Goal: Navigation & Orientation: Find specific page/section

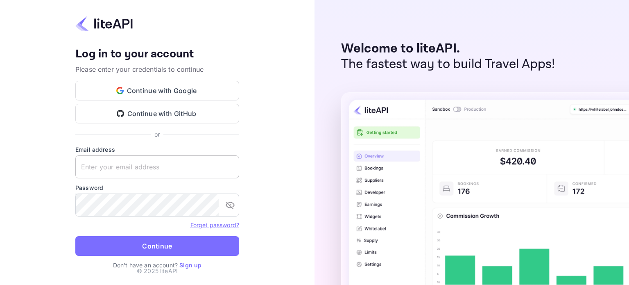
click at [133, 163] on input "text" at bounding box center [157, 166] width 164 height 23
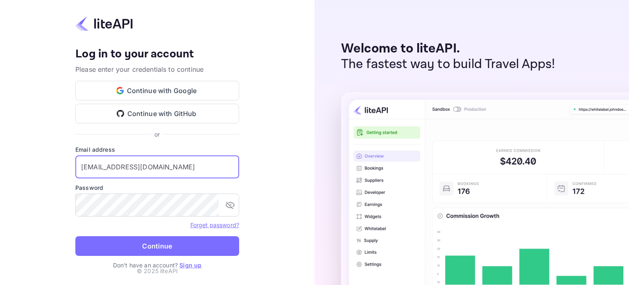
type input "[EMAIL_ADDRESS][DOMAIN_NAME]"
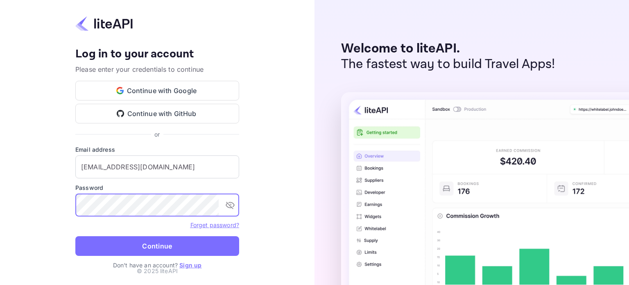
click at [75, 236] on button "Continue" at bounding box center [157, 246] width 164 height 20
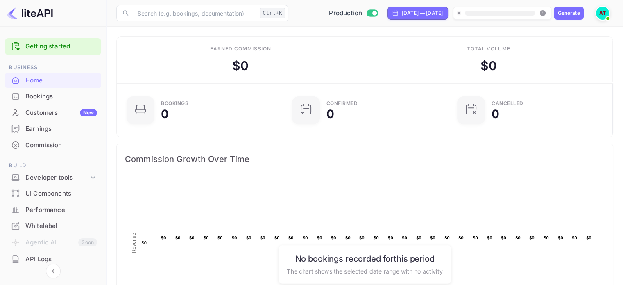
click at [46, 93] on div "Bookings" at bounding box center [61, 96] width 72 height 9
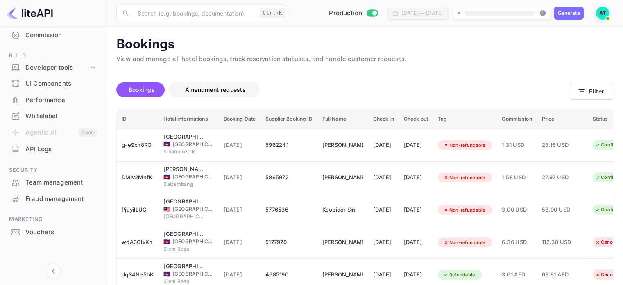
click at [207, 92] on span "Amendment requests" at bounding box center [215, 89] width 61 height 7
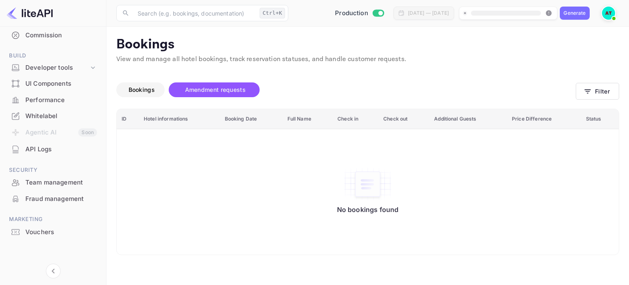
click at [145, 91] on span "Bookings" at bounding box center [142, 89] width 26 height 7
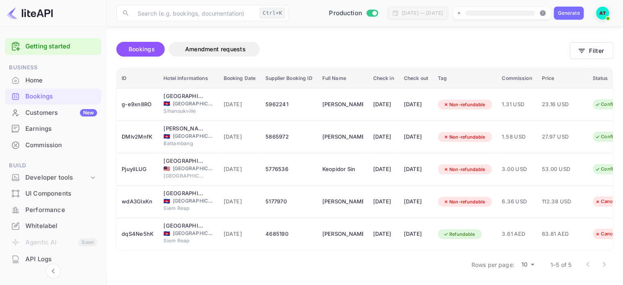
click at [40, 115] on div "Customers New" at bounding box center [61, 112] width 72 height 9
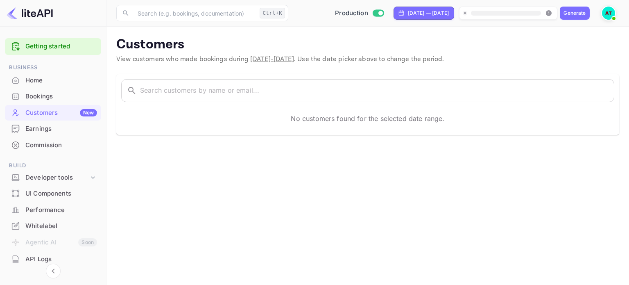
click at [29, 129] on div "Earnings" at bounding box center [61, 128] width 72 height 9
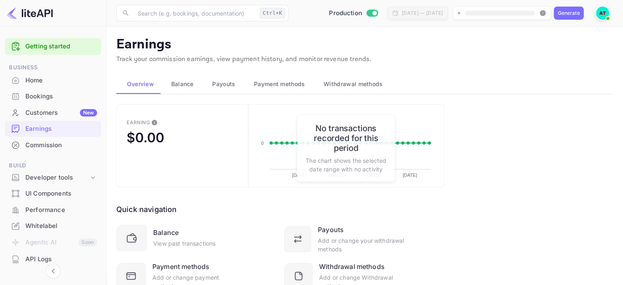
click at [183, 88] on span "Balance" at bounding box center [182, 84] width 23 height 10
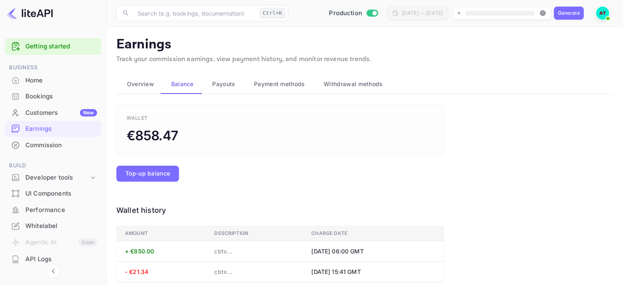
click at [228, 80] on span "Payouts" at bounding box center [223, 84] width 23 height 10
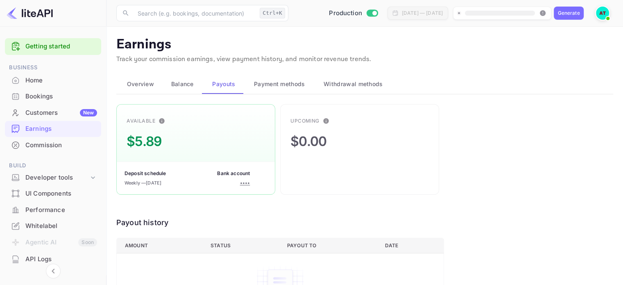
click at [269, 84] on span "Payment methods" at bounding box center [279, 84] width 51 height 10
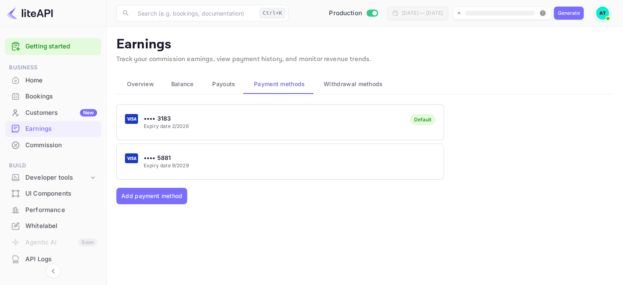
click at [357, 87] on span "Withdrawal methods" at bounding box center [353, 84] width 59 height 10
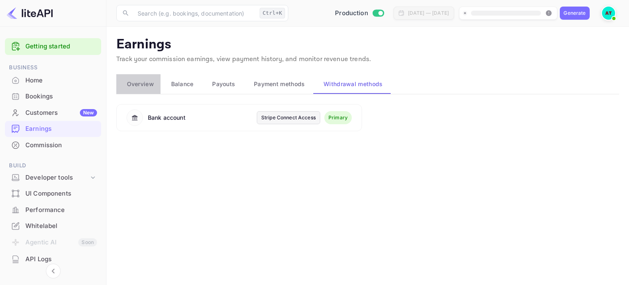
click at [140, 91] on button "Overview" at bounding box center [138, 84] width 44 height 20
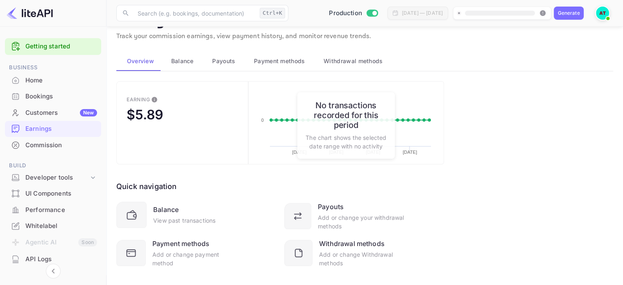
scroll to position [35, 0]
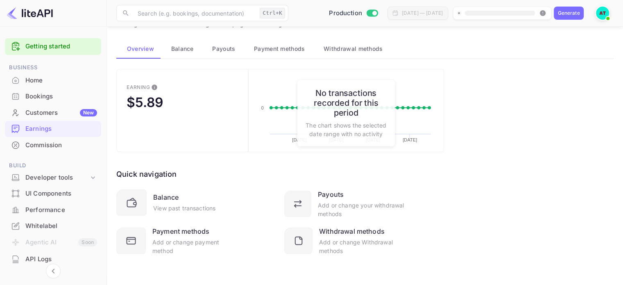
click at [34, 148] on div "Commission" at bounding box center [61, 145] width 72 height 9
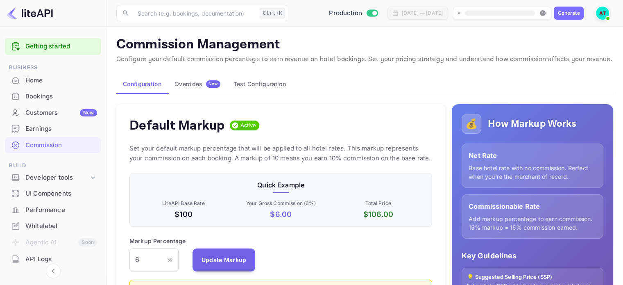
click at [188, 77] on button "Overrides New" at bounding box center [197, 84] width 59 height 20
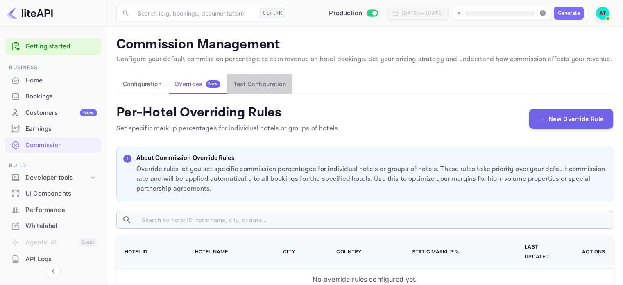
click at [259, 84] on button "Test Configuration" at bounding box center [260, 84] width 66 height 20
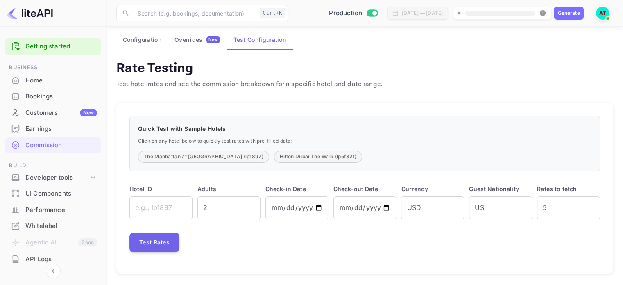
scroll to position [47, 0]
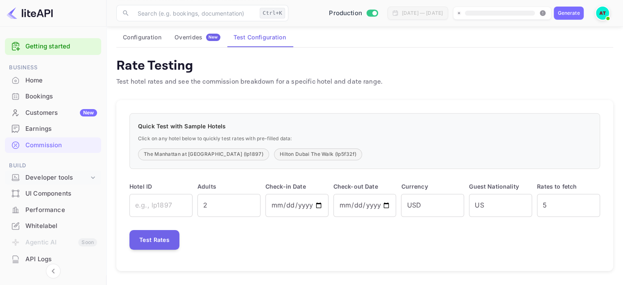
click at [58, 177] on div "Developer tools" at bounding box center [56, 177] width 63 height 9
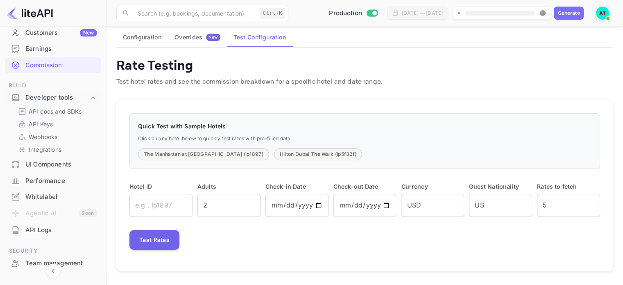
scroll to position [82, 0]
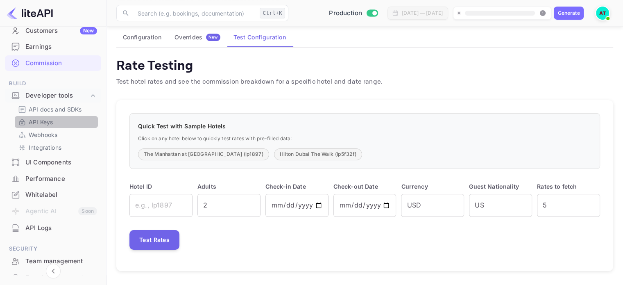
click at [59, 122] on link "API Keys" at bounding box center [56, 122] width 77 height 9
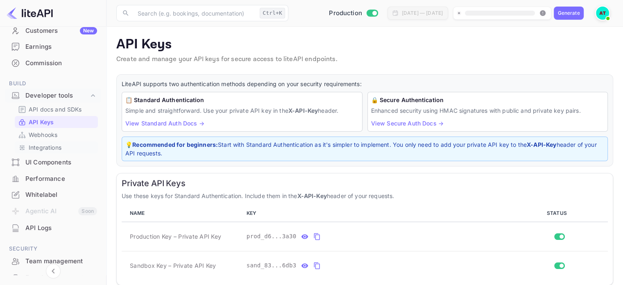
click at [38, 144] on p "Integrations" at bounding box center [45, 147] width 33 height 9
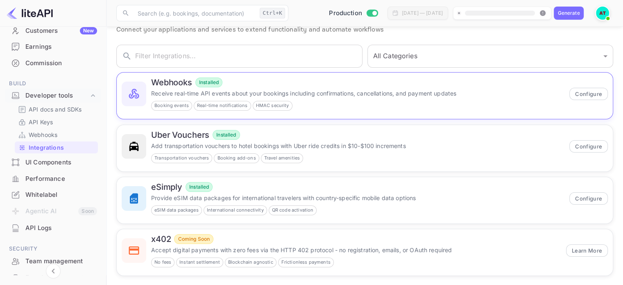
scroll to position [36, 0]
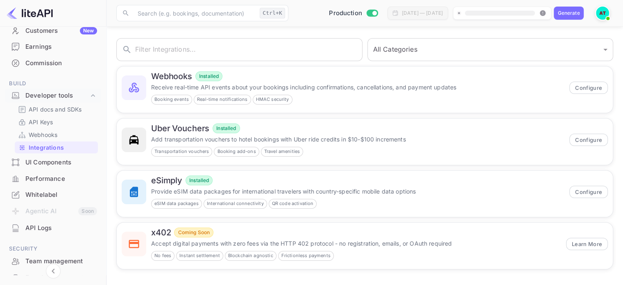
click at [33, 163] on div "UI Components" at bounding box center [61, 162] width 72 height 9
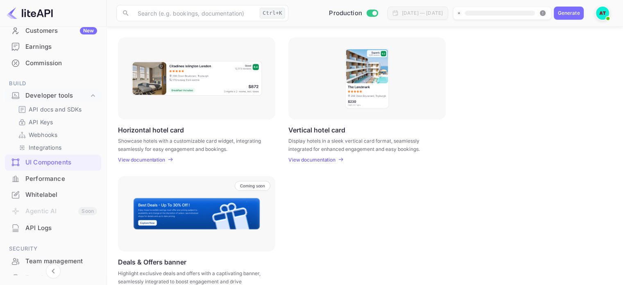
scroll to position [267, 0]
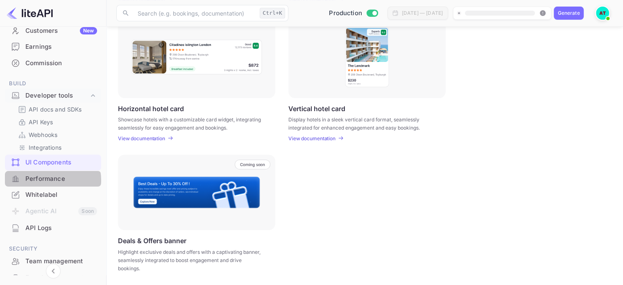
click at [52, 180] on div "Performance" at bounding box center [61, 178] width 72 height 9
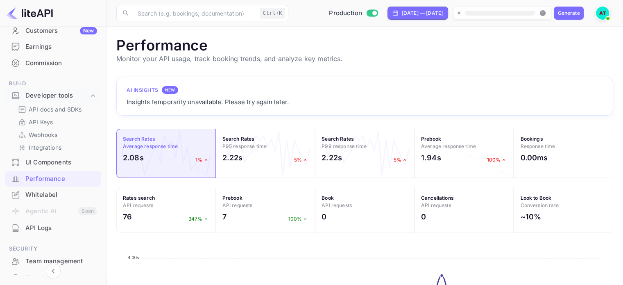
click at [52, 191] on div "Whitelabel" at bounding box center [61, 194] width 72 height 9
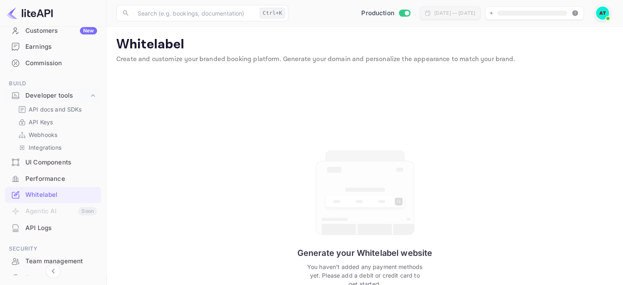
scroll to position [36, 0]
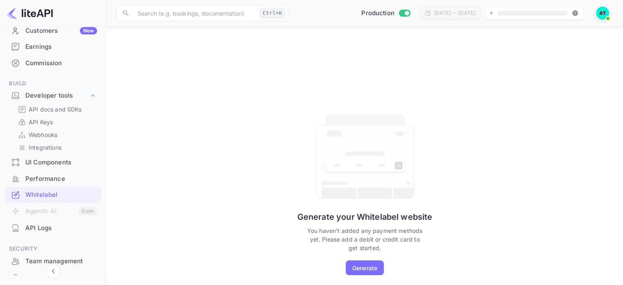
click at [356, 266] on div "Generate" at bounding box center [364, 267] width 25 height 9
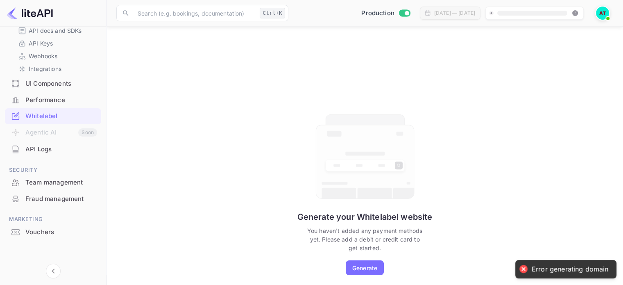
scroll to position [161, 0]
click at [44, 149] on div "API Logs" at bounding box center [61, 149] width 72 height 9
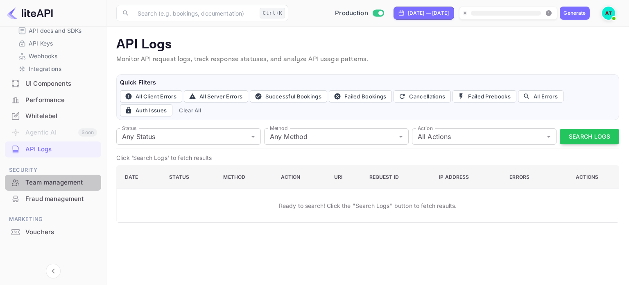
click at [59, 185] on div "Team management" at bounding box center [61, 182] width 72 height 9
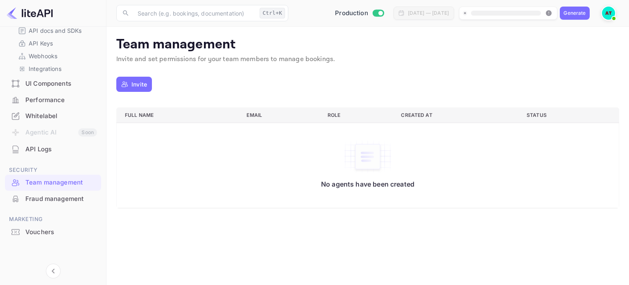
click at [45, 195] on div "Fraud management" at bounding box center [61, 198] width 72 height 9
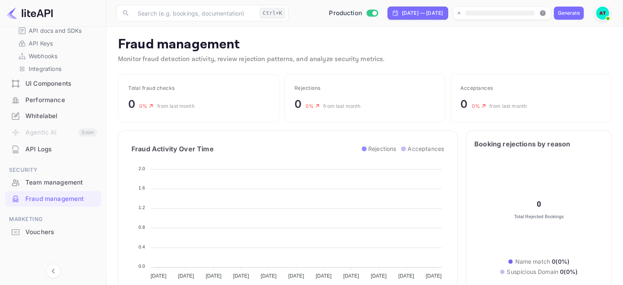
scroll to position [162, 215]
click at [32, 235] on div "Vouchers" at bounding box center [61, 231] width 72 height 9
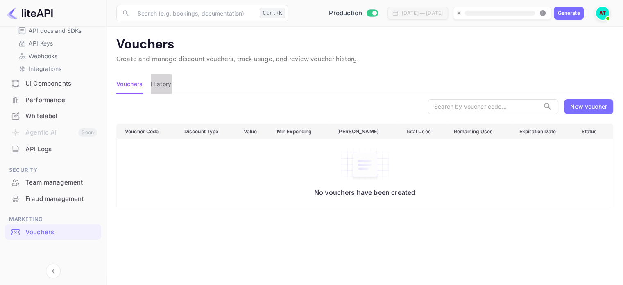
click at [161, 86] on button "History" at bounding box center [161, 84] width 20 height 20
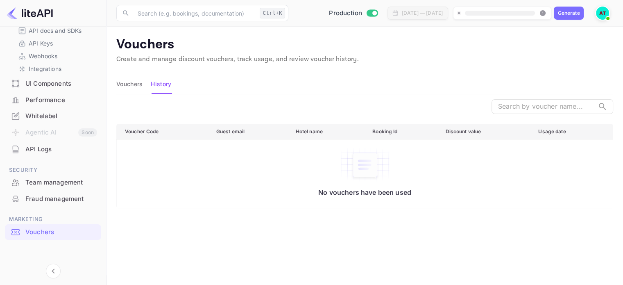
click at [28, 235] on div "Vouchers" at bounding box center [61, 231] width 72 height 9
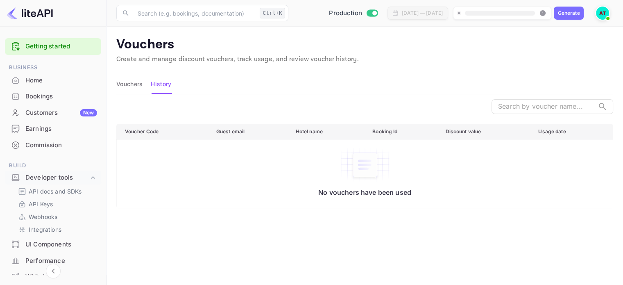
scroll to position [41, 0]
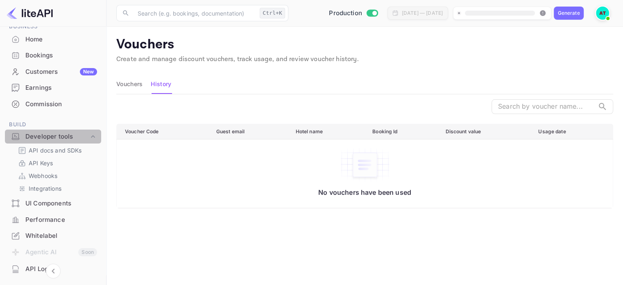
click at [70, 134] on div "Developer tools" at bounding box center [56, 136] width 63 height 9
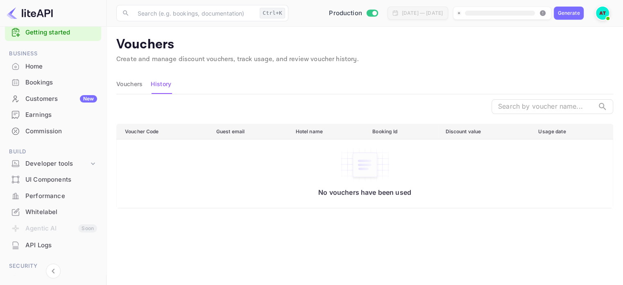
scroll to position [0, 0]
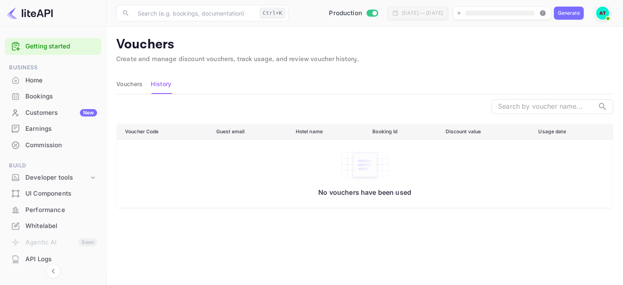
click at [58, 115] on div "Customers New" at bounding box center [61, 112] width 72 height 9
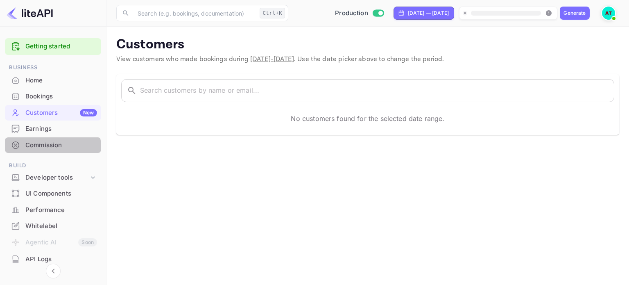
click at [52, 150] on div "Commission" at bounding box center [53, 145] width 96 height 16
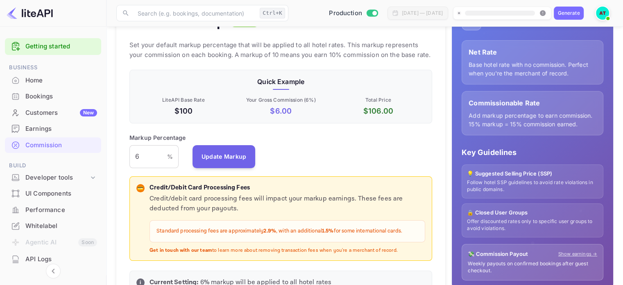
scroll to position [123, 0]
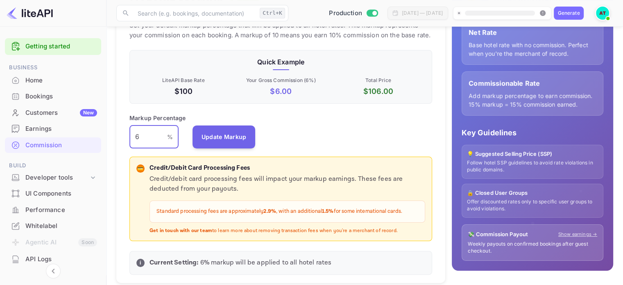
click at [143, 134] on input "6" at bounding box center [148, 136] width 38 height 23
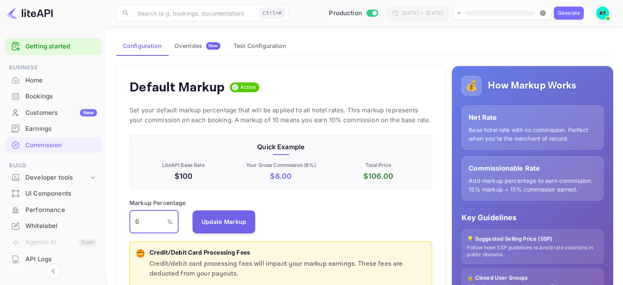
scroll to position [0, 0]
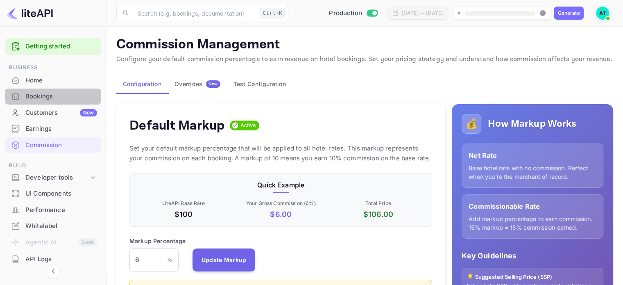
click at [40, 92] on div "Bookings" at bounding box center [61, 96] width 72 height 9
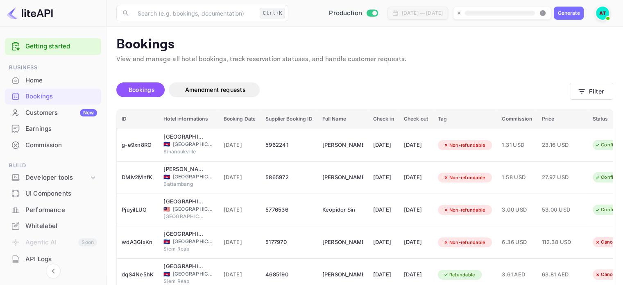
click at [39, 80] on div "Home" at bounding box center [61, 80] width 72 height 9
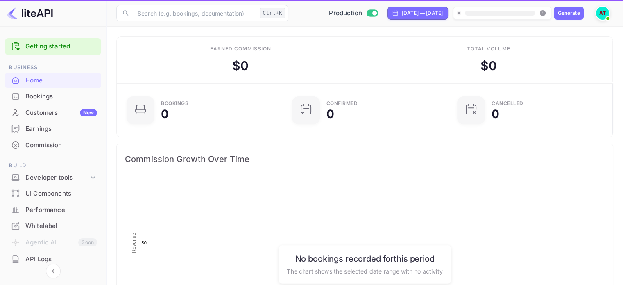
scroll to position [127, 154]
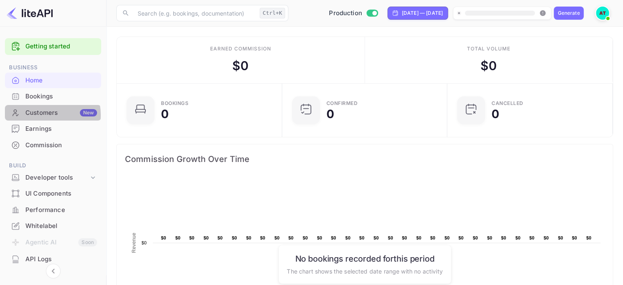
click at [45, 115] on div "Customers New" at bounding box center [61, 112] width 72 height 9
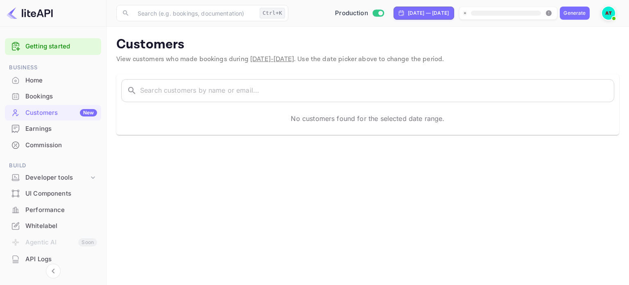
click at [45, 126] on div "Earnings" at bounding box center [61, 128] width 72 height 9
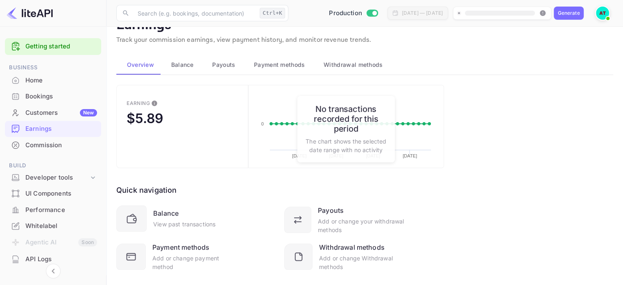
scroll to position [35, 0]
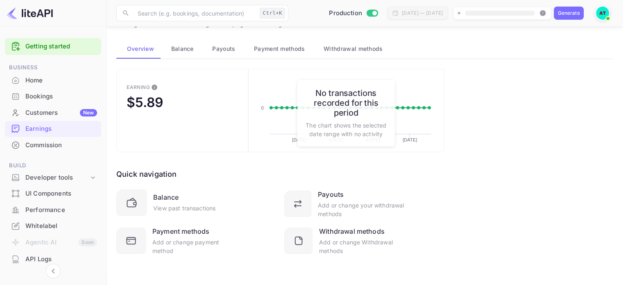
click at [39, 77] on div "Home" at bounding box center [61, 80] width 72 height 9
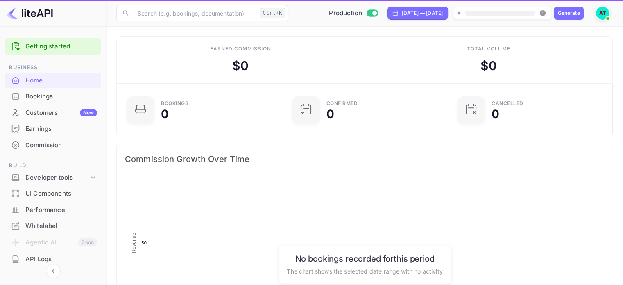
scroll to position [127, 154]
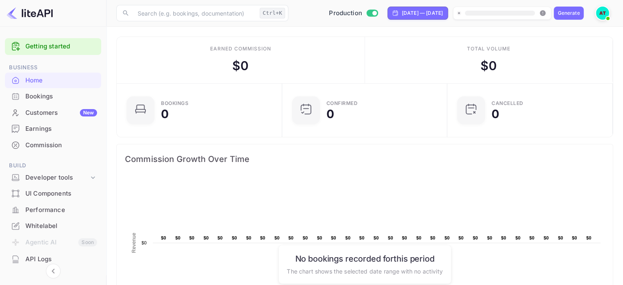
click at [603, 16] on img at bounding box center [602, 13] width 13 height 13
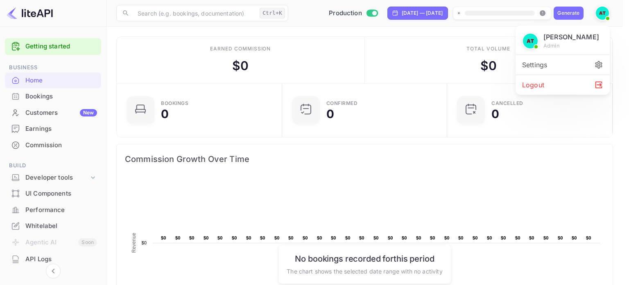
click at [596, 60] on icon at bounding box center [598, 64] width 9 height 9
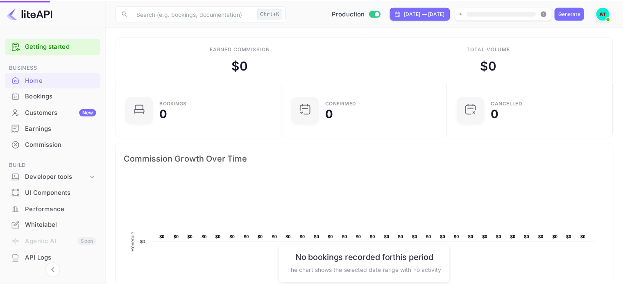
scroll to position [7, 7]
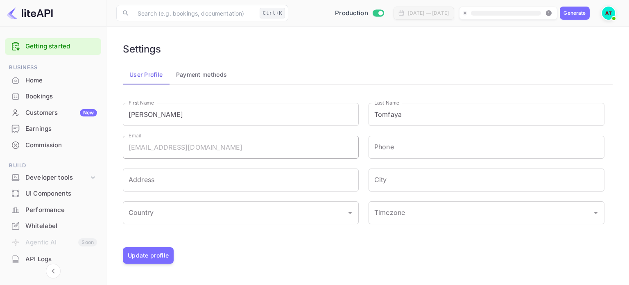
click at [207, 76] on button "Payment methods" at bounding box center [202, 75] width 64 height 20
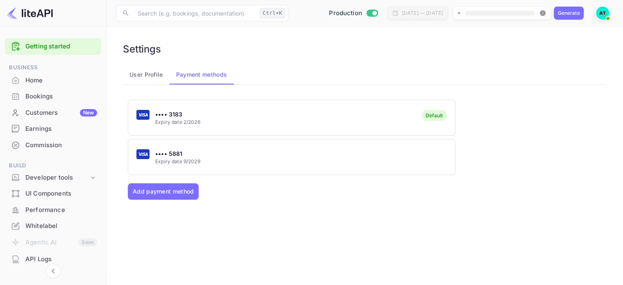
click at [26, 132] on div "Earnings" at bounding box center [61, 128] width 72 height 9
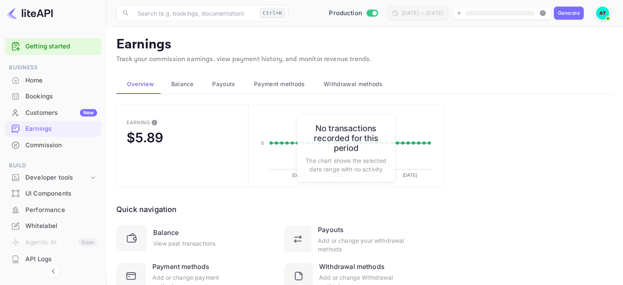
click at [34, 144] on div "Commission" at bounding box center [61, 145] width 72 height 9
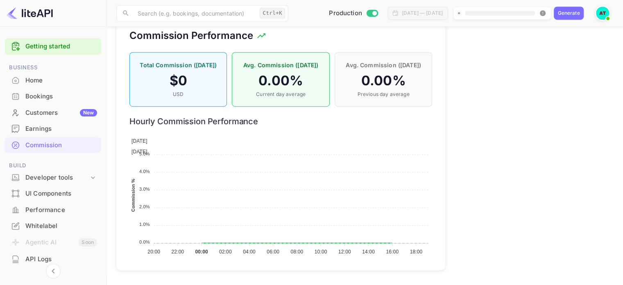
click at [43, 81] on div "Home" at bounding box center [61, 80] width 72 height 9
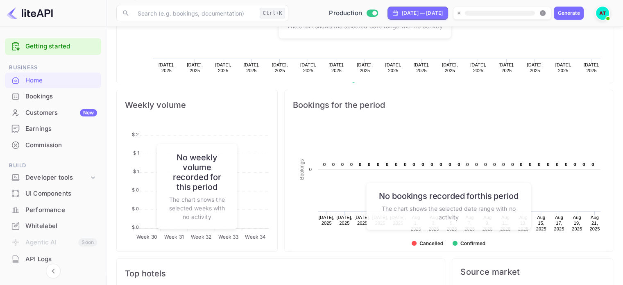
scroll to position [341, 0]
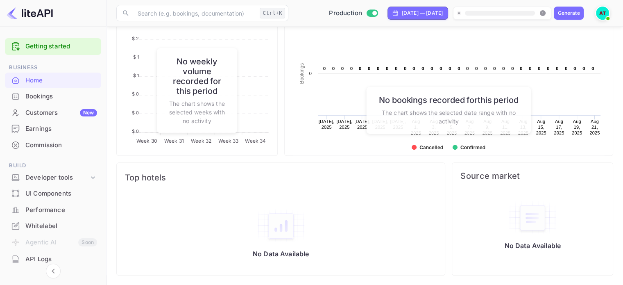
click at [44, 96] on div "Bookings" at bounding box center [61, 96] width 72 height 9
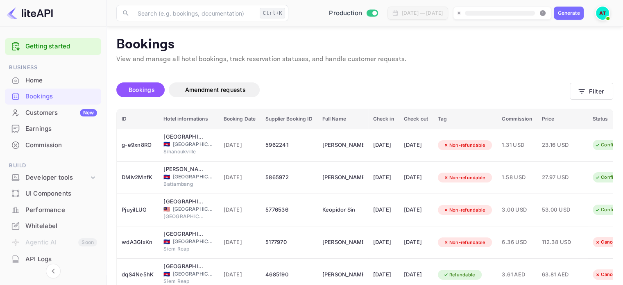
scroll to position [46, 0]
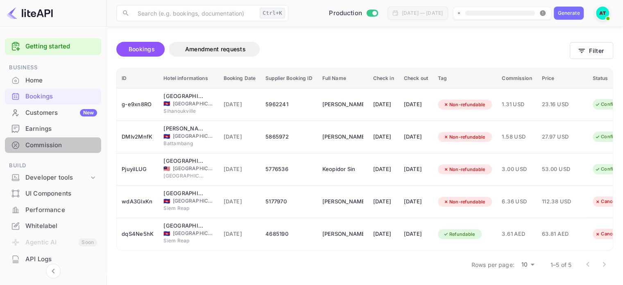
click at [75, 145] on div "Commission" at bounding box center [61, 145] width 72 height 9
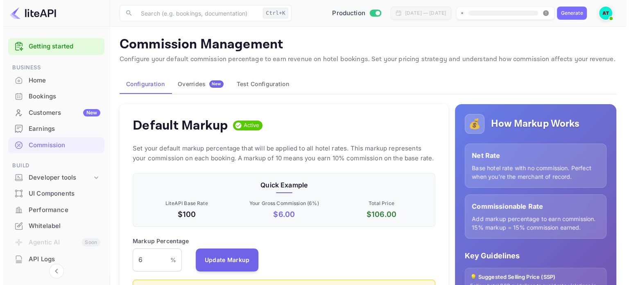
scroll to position [139, 297]
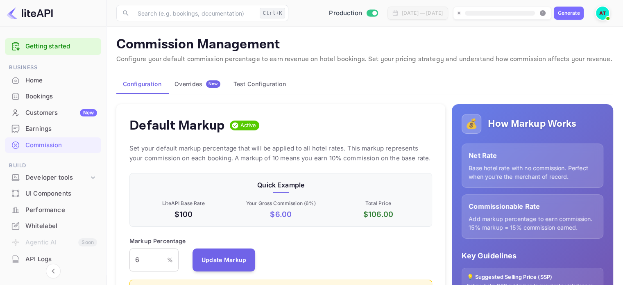
click at [25, 207] on div "Performance" at bounding box center [53, 210] width 96 height 16
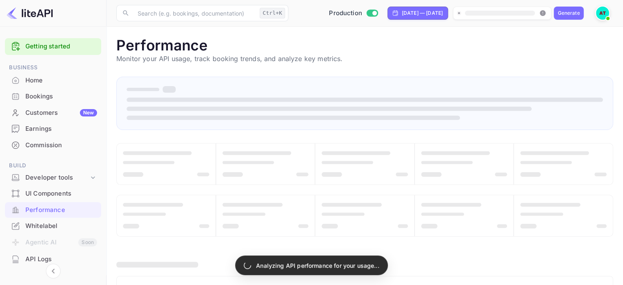
click at [601, 13] on img at bounding box center [602, 13] width 13 height 13
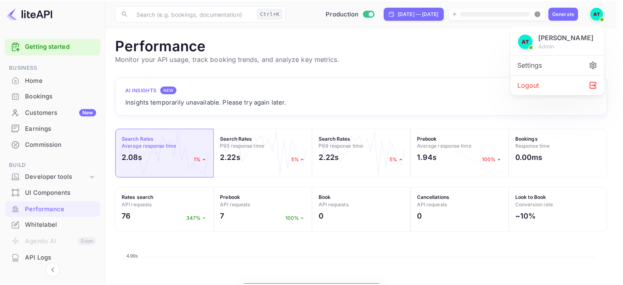
scroll to position [205, 491]
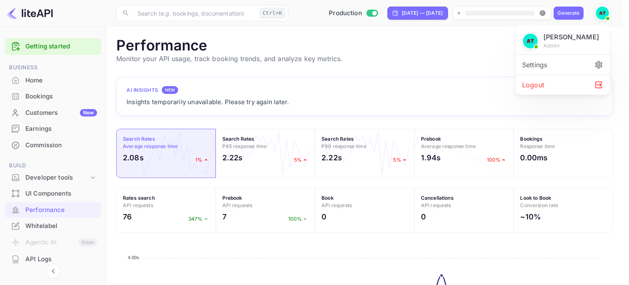
click at [604, 61] on div "Settings" at bounding box center [563, 65] width 94 height 20
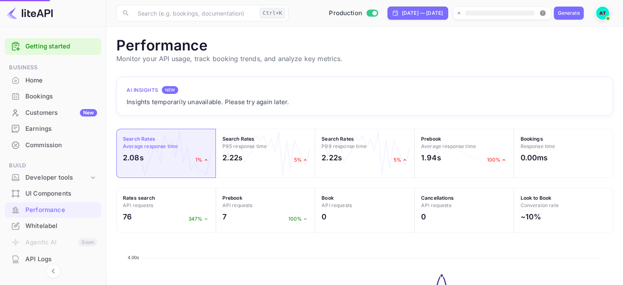
scroll to position [205, 490]
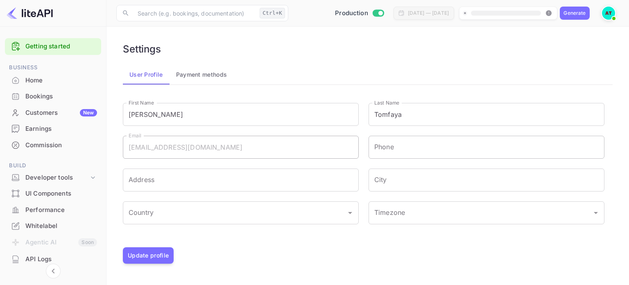
click at [394, 149] on input "Phone" at bounding box center [487, 147] width 236 height 23
click at [394, 148] on input "Phone" at bounding box center [487, 147] width 236 height 23
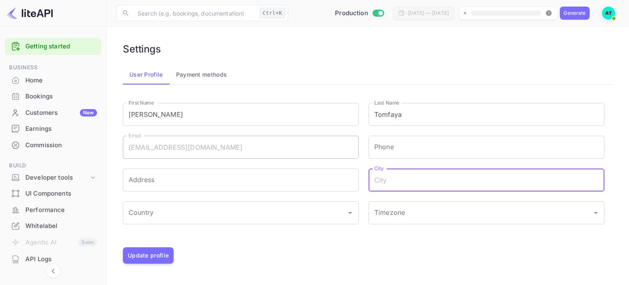
click at [394, 170] on input "City" at bounding box center [487, 179] width 236 height 23
click at [396, 174] on input "City" at bounding box center [487, 179] width 236 height 23
click at [218, 168] on div "Address Address" at bounding box center [236, 175] width 246 height 33
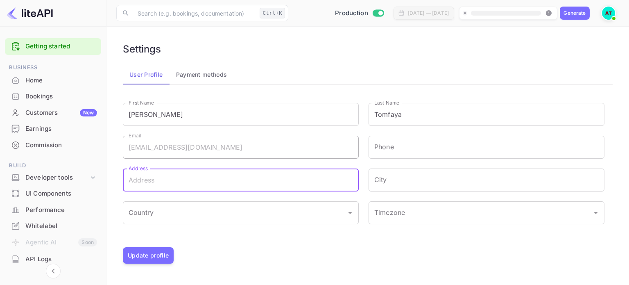
click at [212, 177] on input "Address" at bounding box center [241, 179] width 236 height 23
click at [220, 204] on div "Country" at bounding box center [241, 212] width 236 height 23
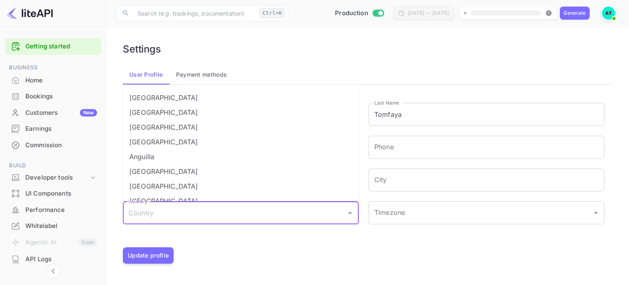
click at [227, 213] on input "Country" at bounding box center [235, 213] width 216 height 16
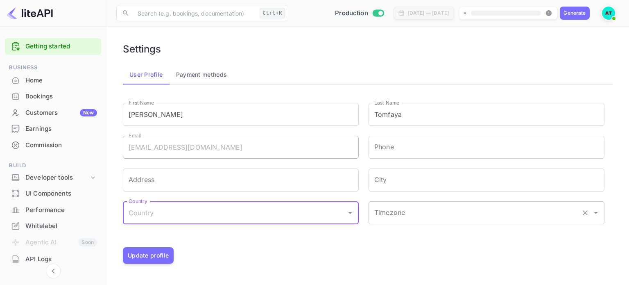
click at [422, 203] on div "Timezone" at bounding box center [487, 212] width 236 height 23
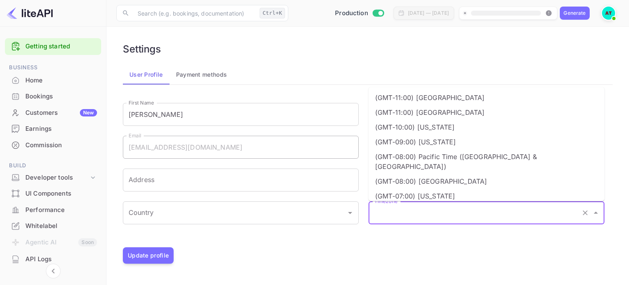
click at [258, 245] on div "Generating domain First Name [PERSON_NAME] First Name Last Name [PERSON_NAME] L…" at bounding box center [368, 171] width 490 height 152
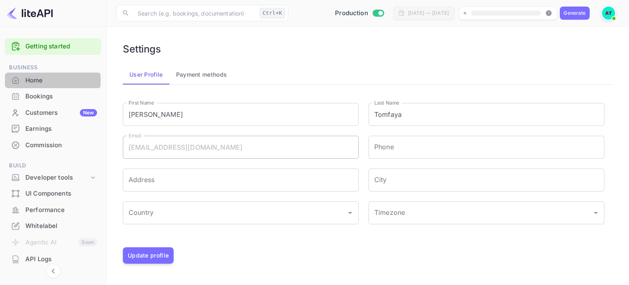
click at [49, 80] on div "Home" at bounding box center [61, 80] width 72 height 9
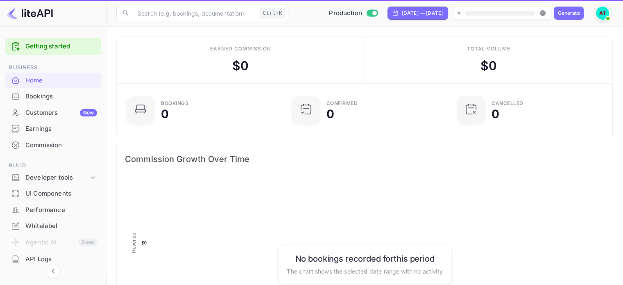
scroll to position [127, 154]
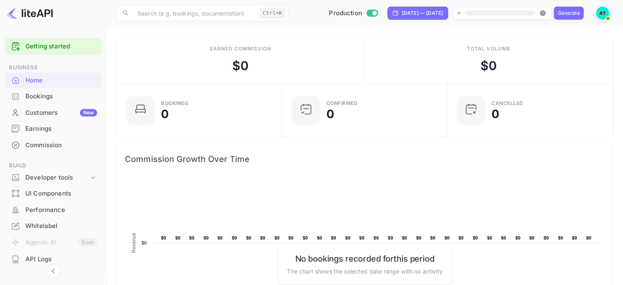
click at [607, 10] on img at bounding box center [602, 13] width 13 height 13
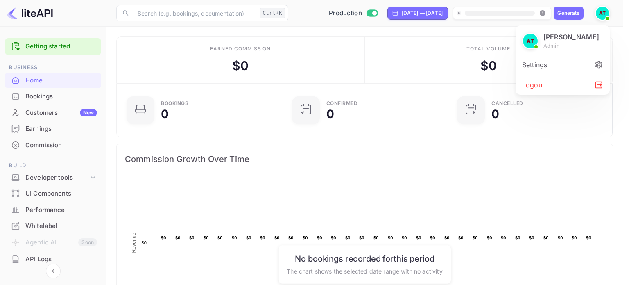
click at [563, 85] on div "Logout" at bounding box center [563, 85] width 94 height 20
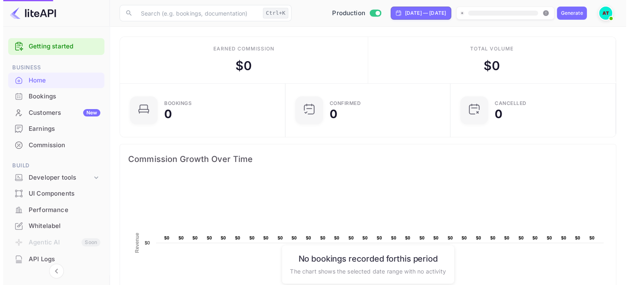
scroll to position [7, 7]
